Goal: Subscribe to service/newsletter

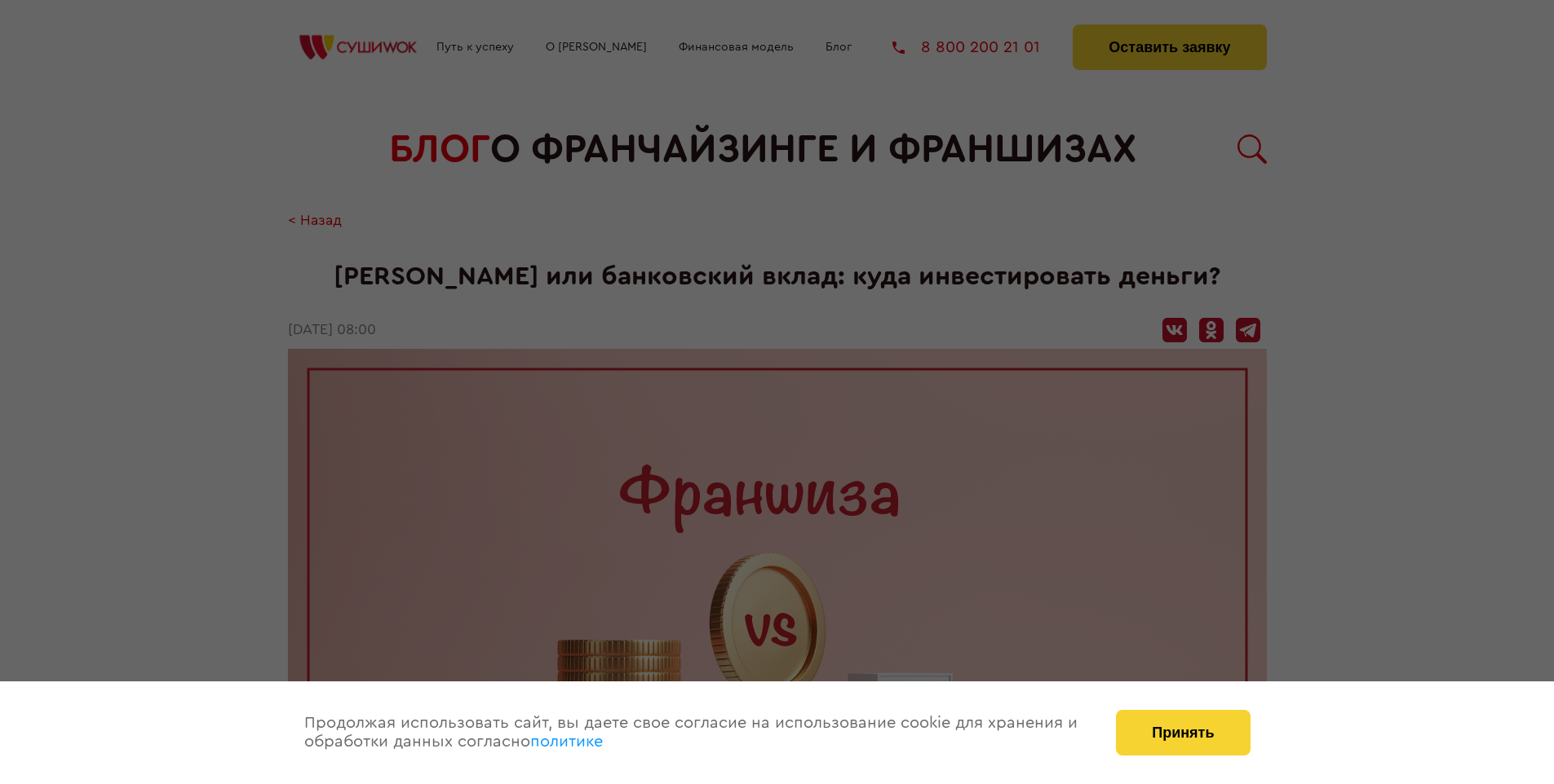
scroll to position [2442, 0]
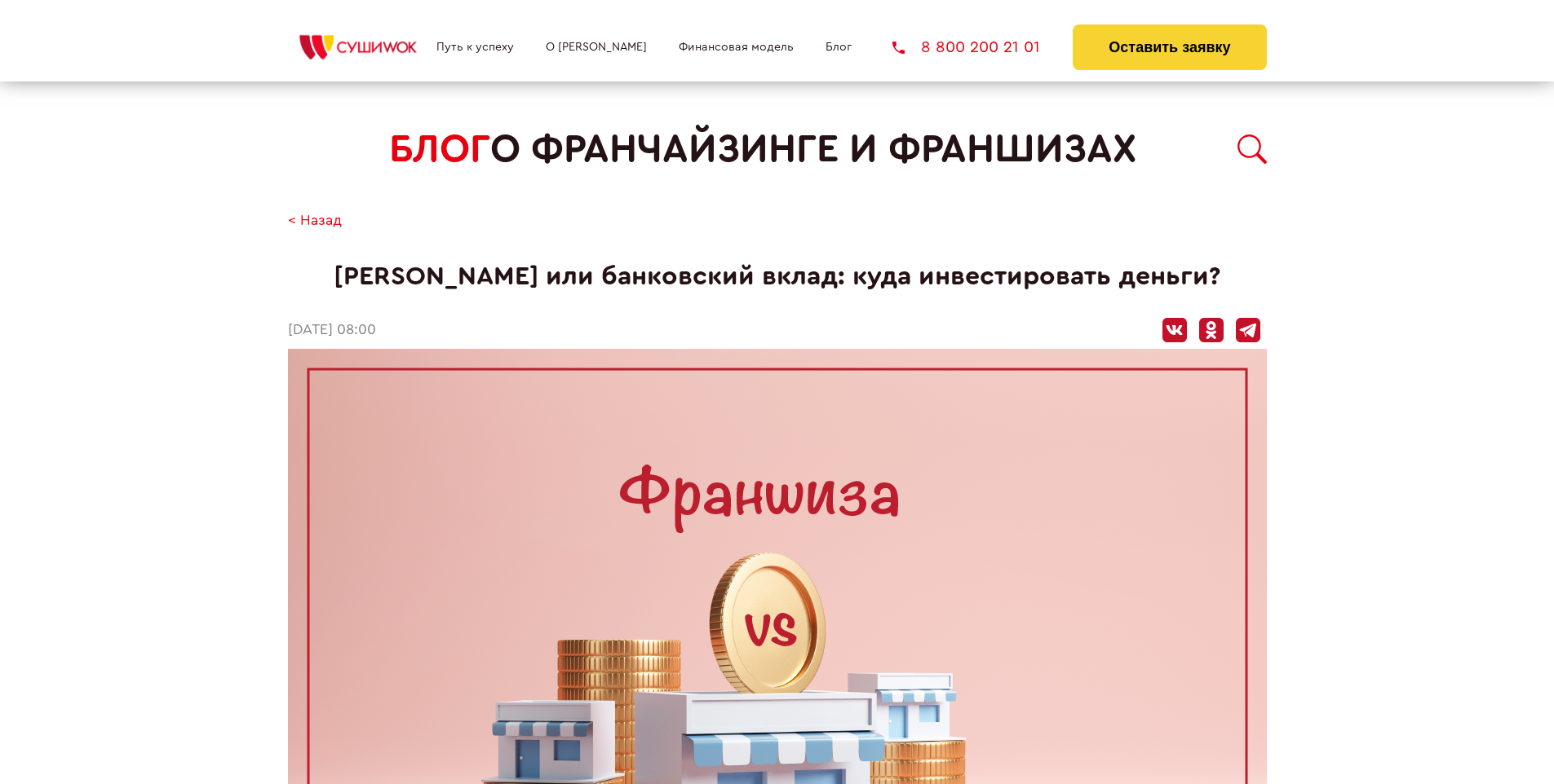
scroll to position [2442, 0]
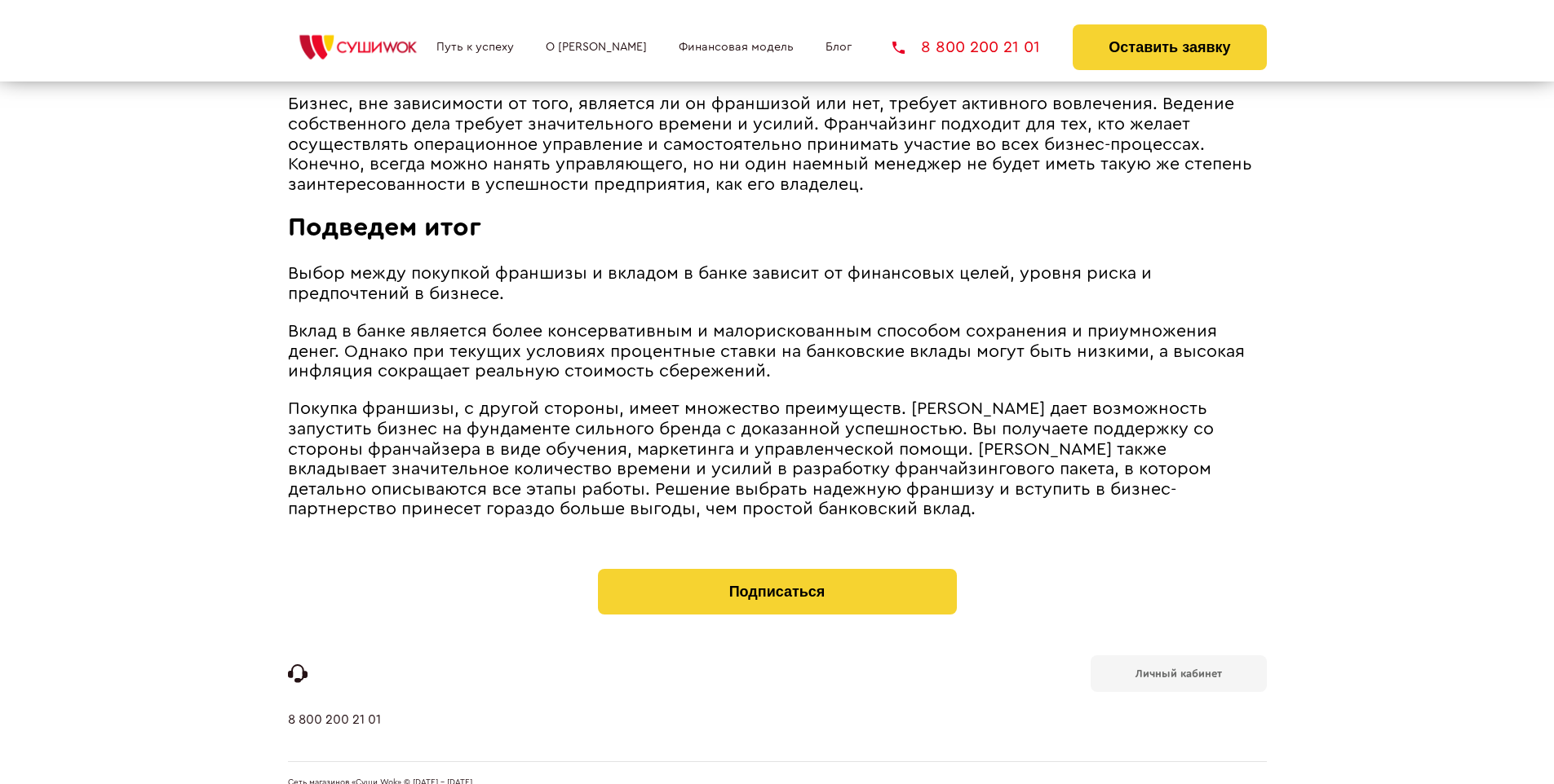
click at [1178, 668] on b "Личный кабинет" at bounding box center [1178, 673] width 87 height 11
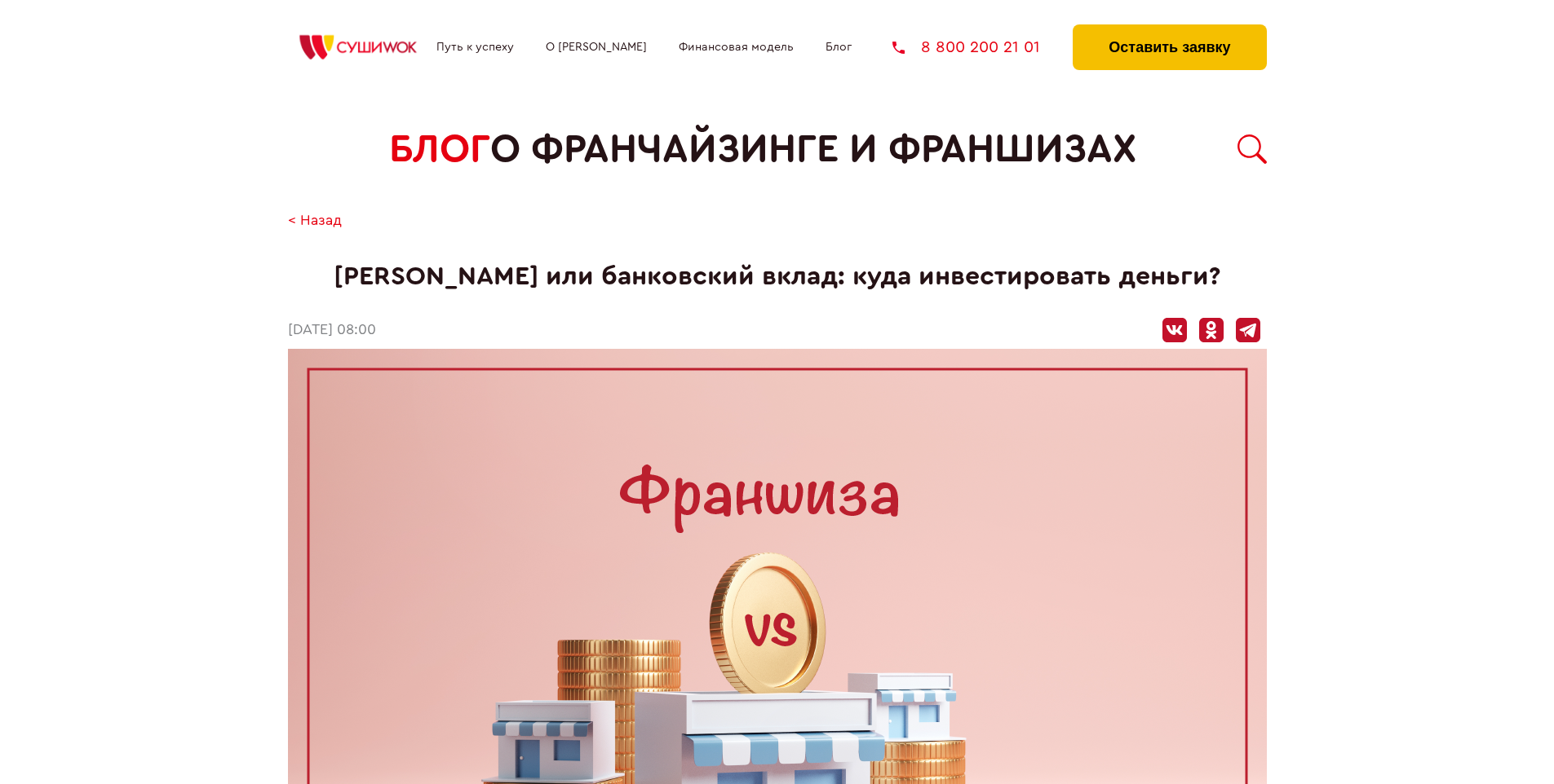
click at [1169, 29] on button "Оставить заявку" at bounding box center [1169, 47] width 194 height 45
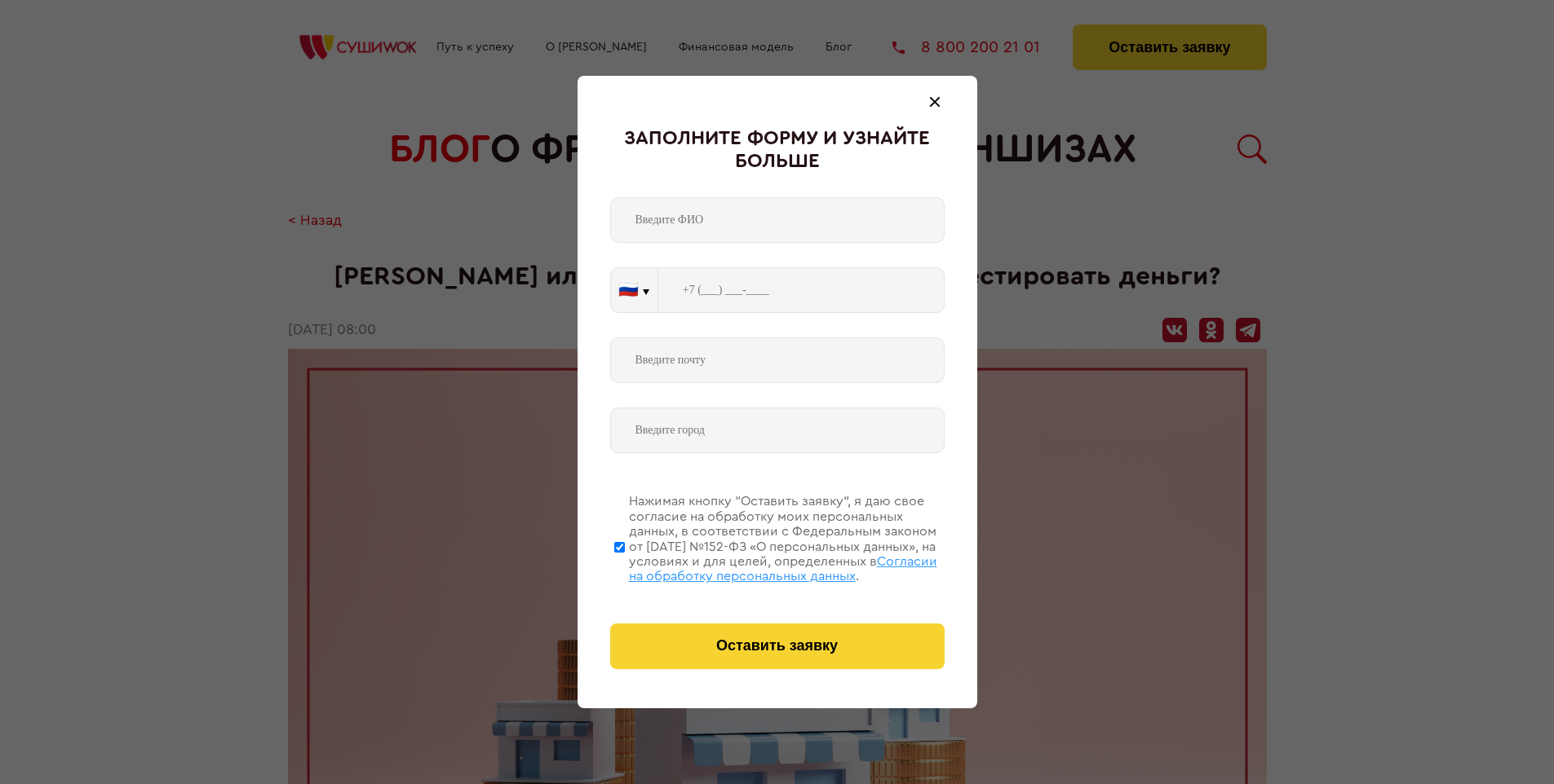
click at [756, 566] on span "Согласии на обработку персональных данных" at bounding box center [783, 569] width 309 height 28
click at [625, 566] on input "Нажимая кнопку “Оставить заявку”, я даю свое согласие на обработку моих персона…" at bounding box center [619, 547] width 11 height 131
checkbox input "false"
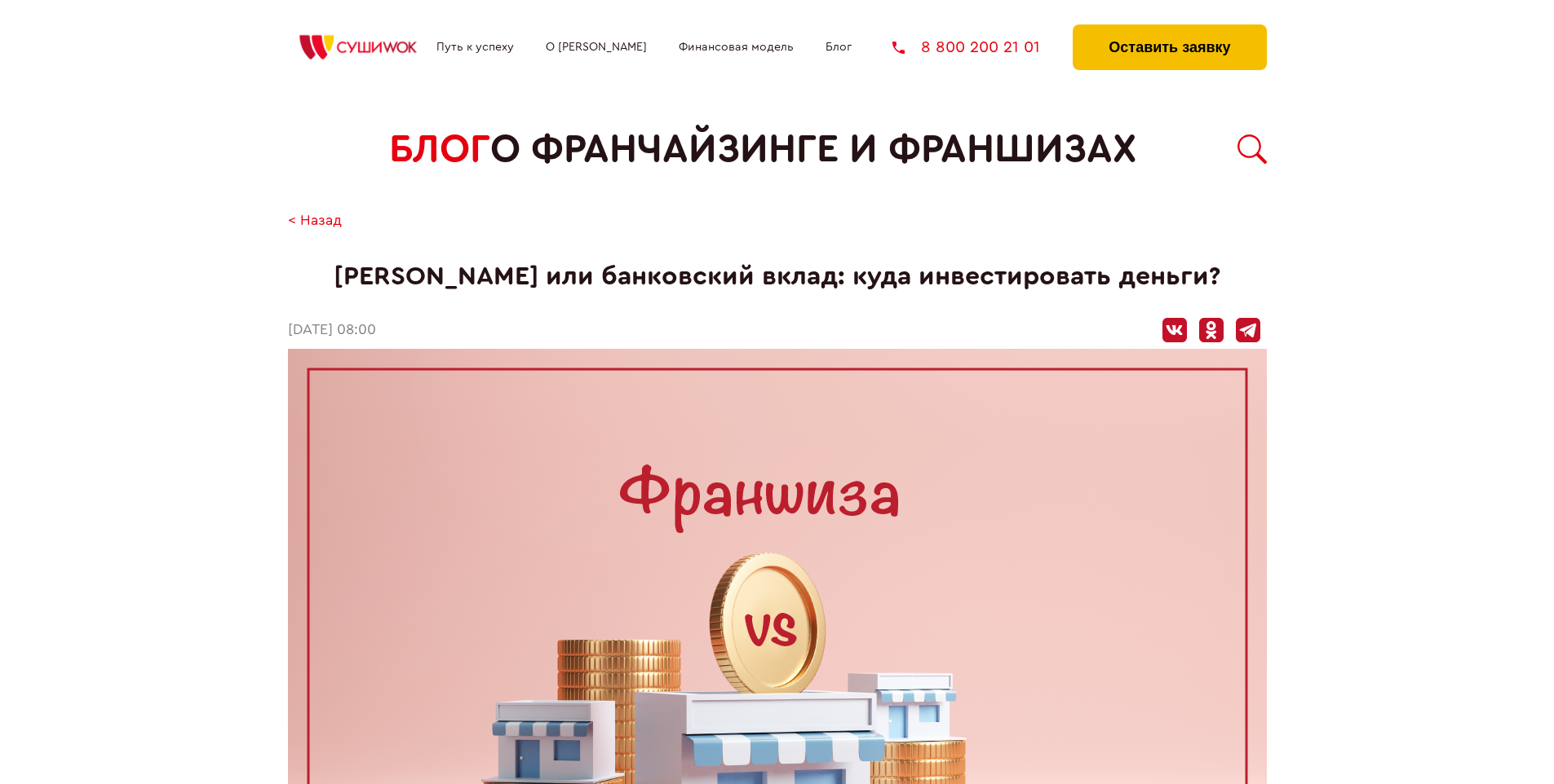
click at [1169, 29] on button "Оставить заявку" at bounding box center [1169, 47] width 194 height 45
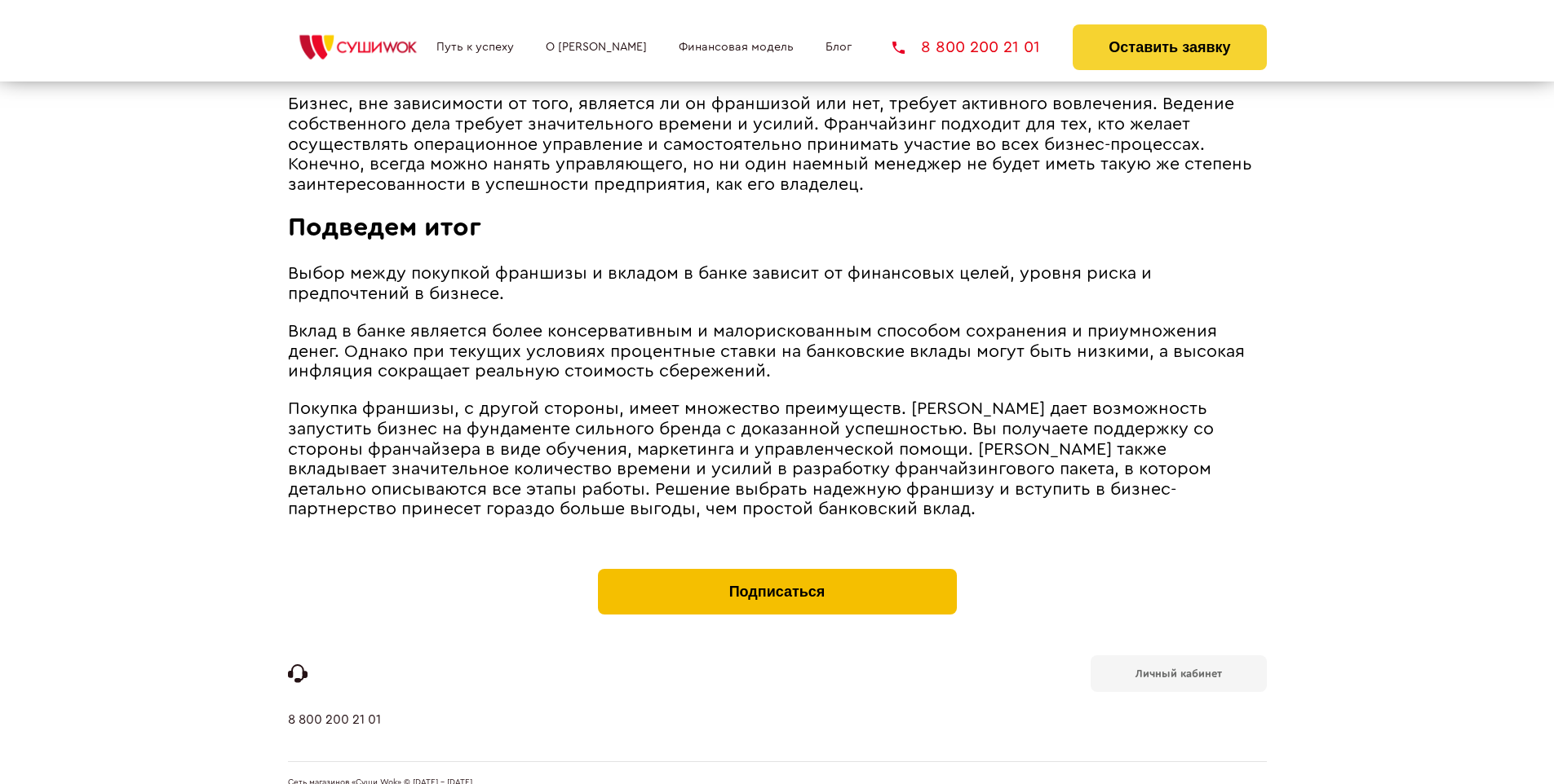
click at [777, 569] on button "Подписаться" at bounding box center [778, 591] width 359 height 45
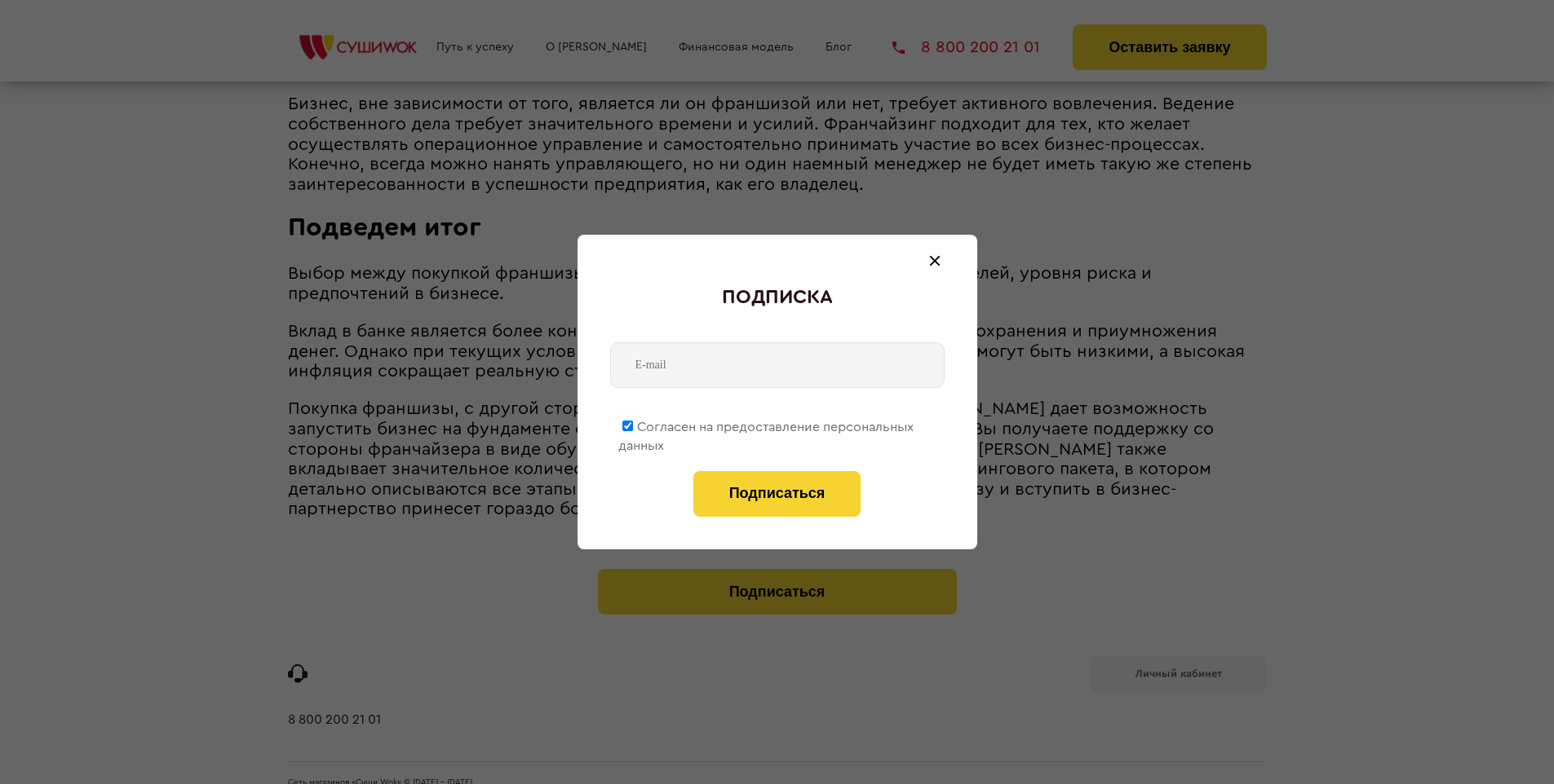
click at [767, 424] on span "Согласен на предоставление персональных данных" at bounding box center [765, 437] width 295 height 31
click at [633, 424] on input "Согласен на предоставление персональных данных" at bounding box center [627, 426] width 11 height 11
checkbox input "false"
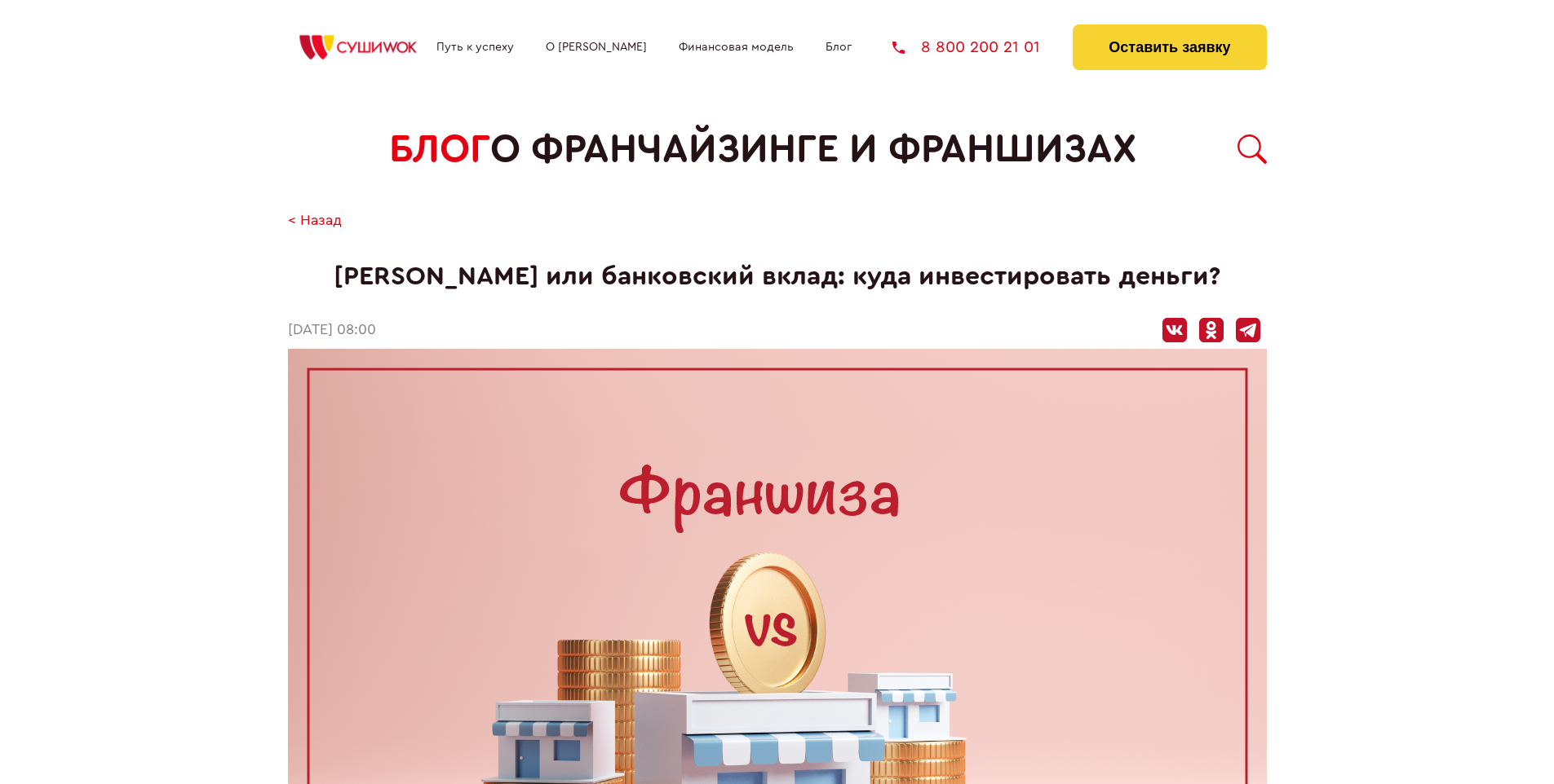
scroll to position [2442, 0]
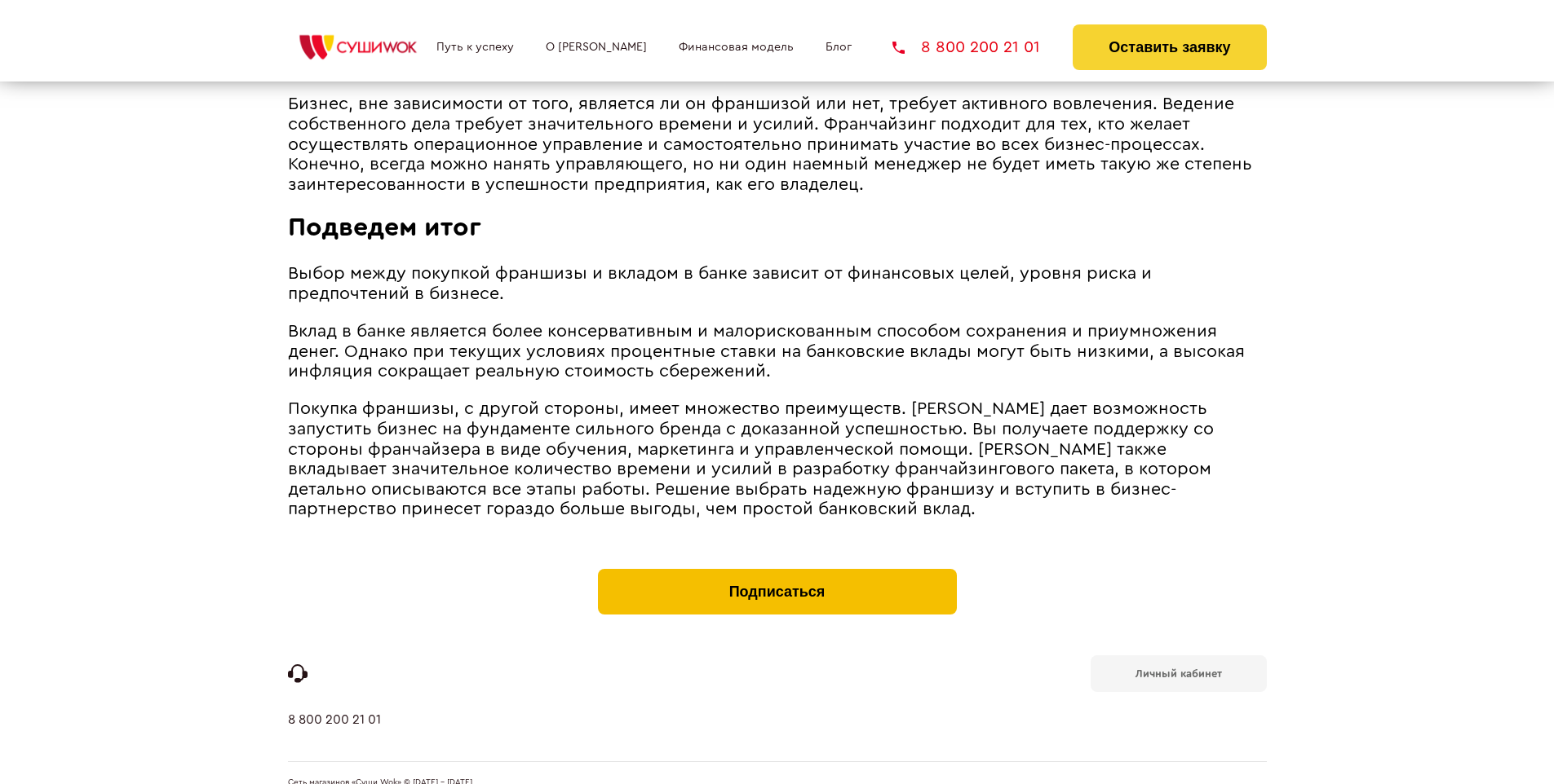
click at [777, 569] on button "Подписаться" at bounding box center [778, 591] width 359 height 45
